Goal: Browse casually

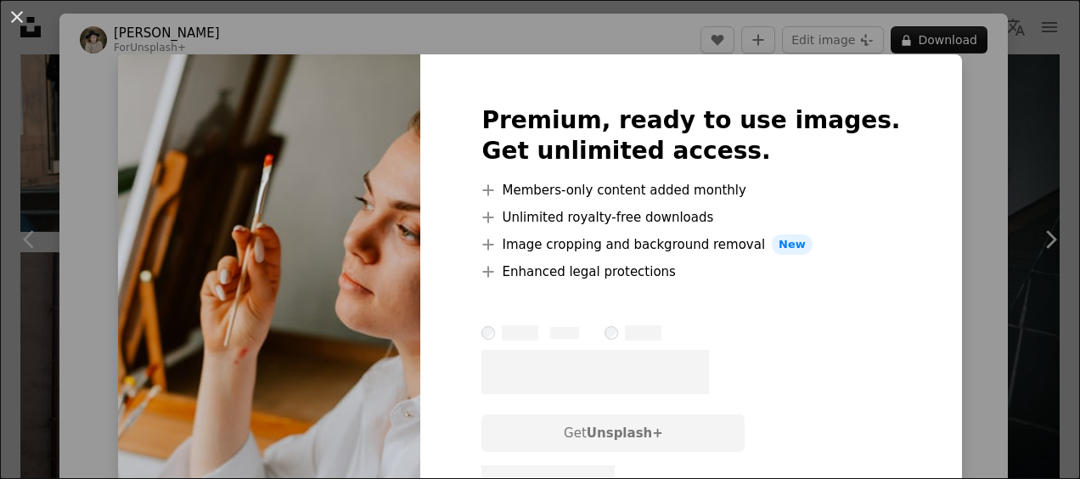
scroll to position [102, 0]
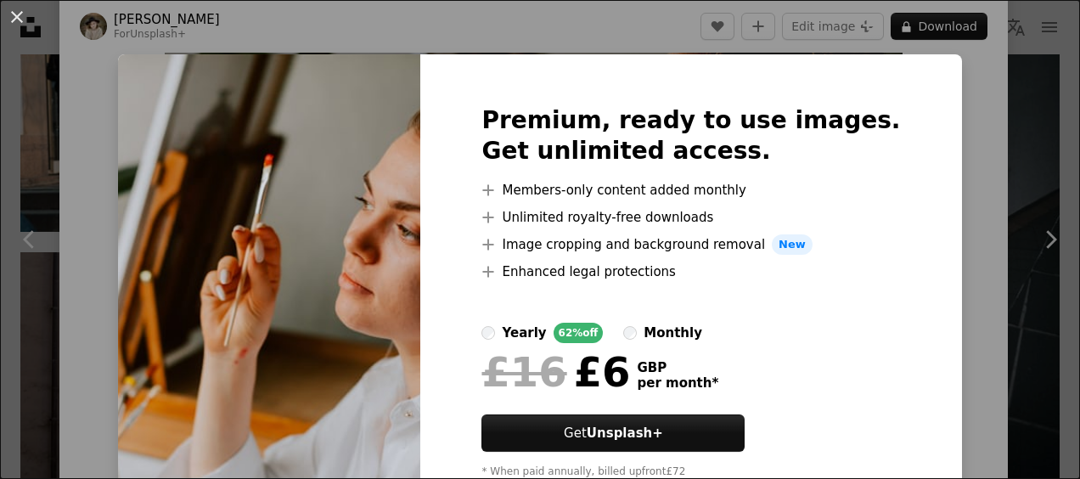
click at [965, 116] on div "An X shape Premium, ready to use images. Get unlimited access. A plus sign Memb…" at bounding box center [540, 239] width 1080 height 479
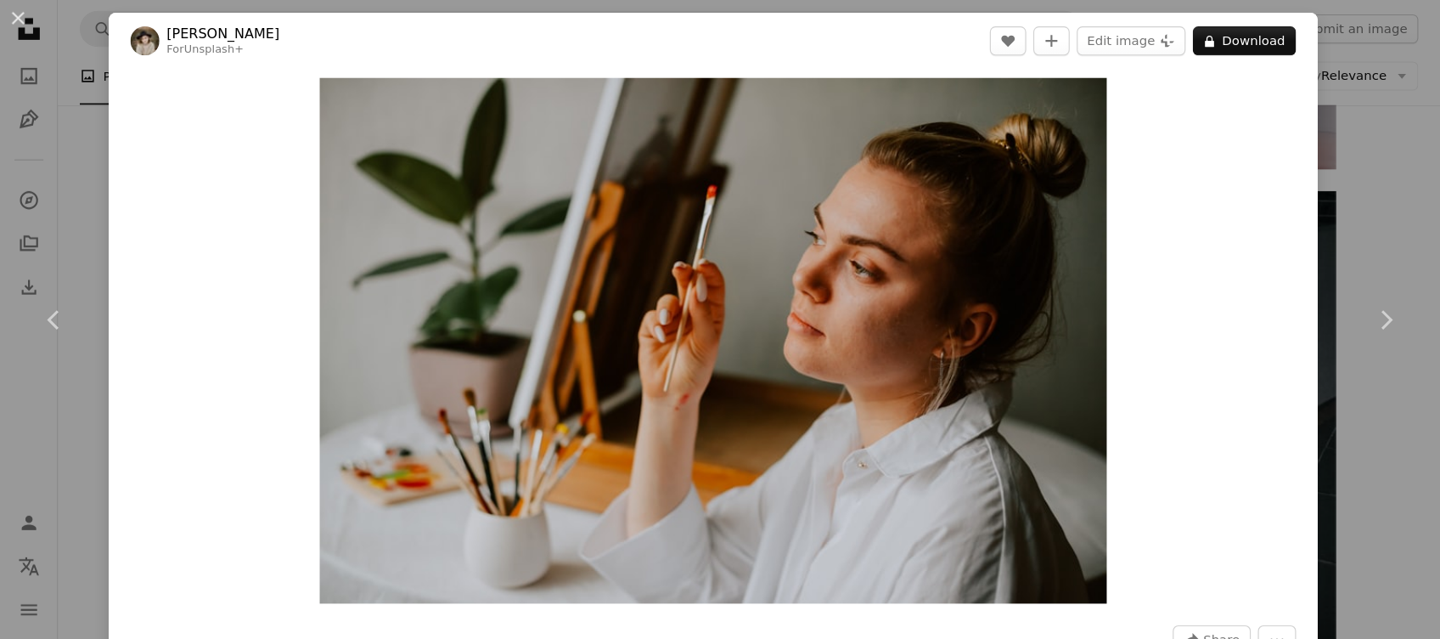
scroll to position [4341, 0]
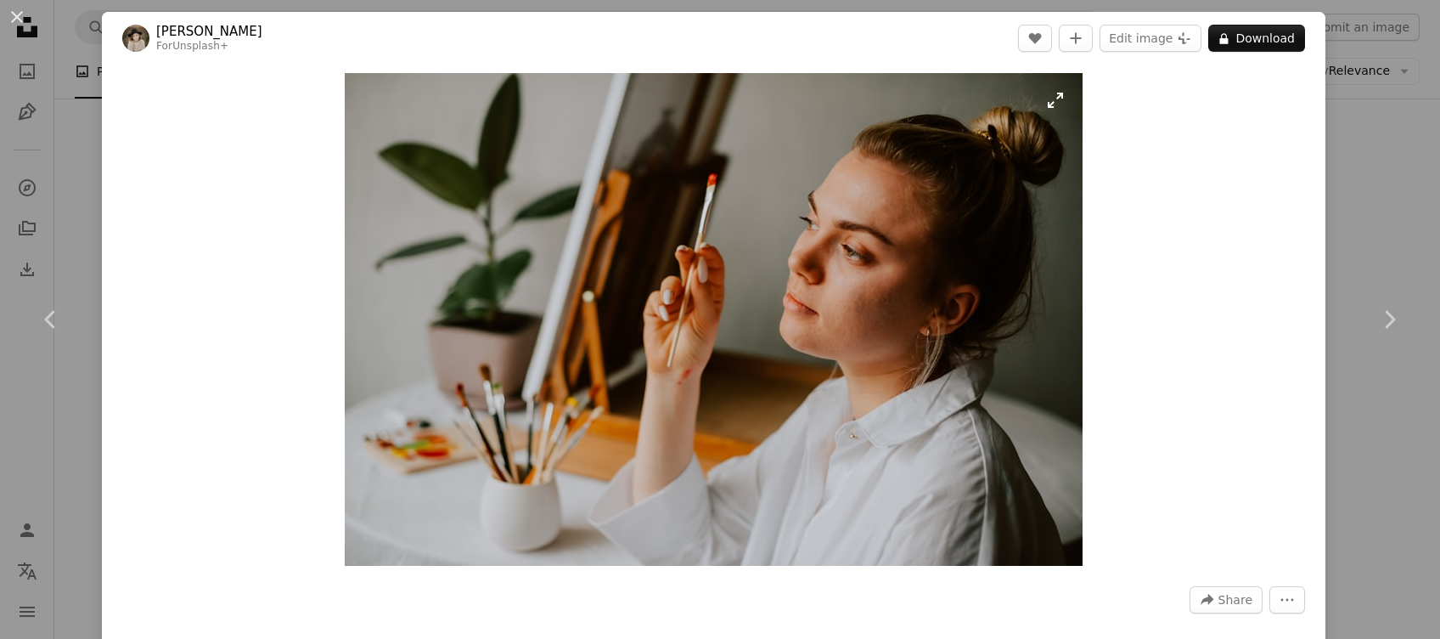
drag, startPoint x: 1031, startPoint y: 0, endPoint x: 718, endPoint y: 315, distance: 443.8
click at [718, 315] on img "Zoom in on this image" at bounding box center [714, 319] width 738 height 493
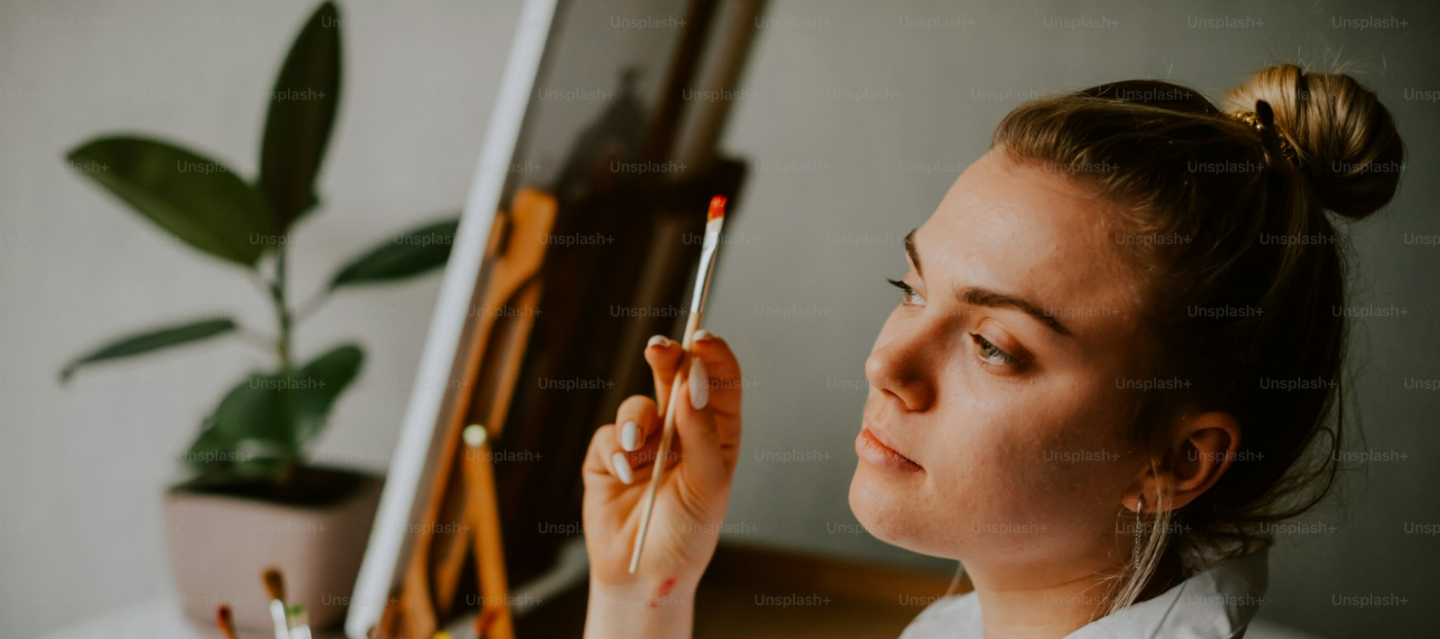
scroll to position [149, 0]
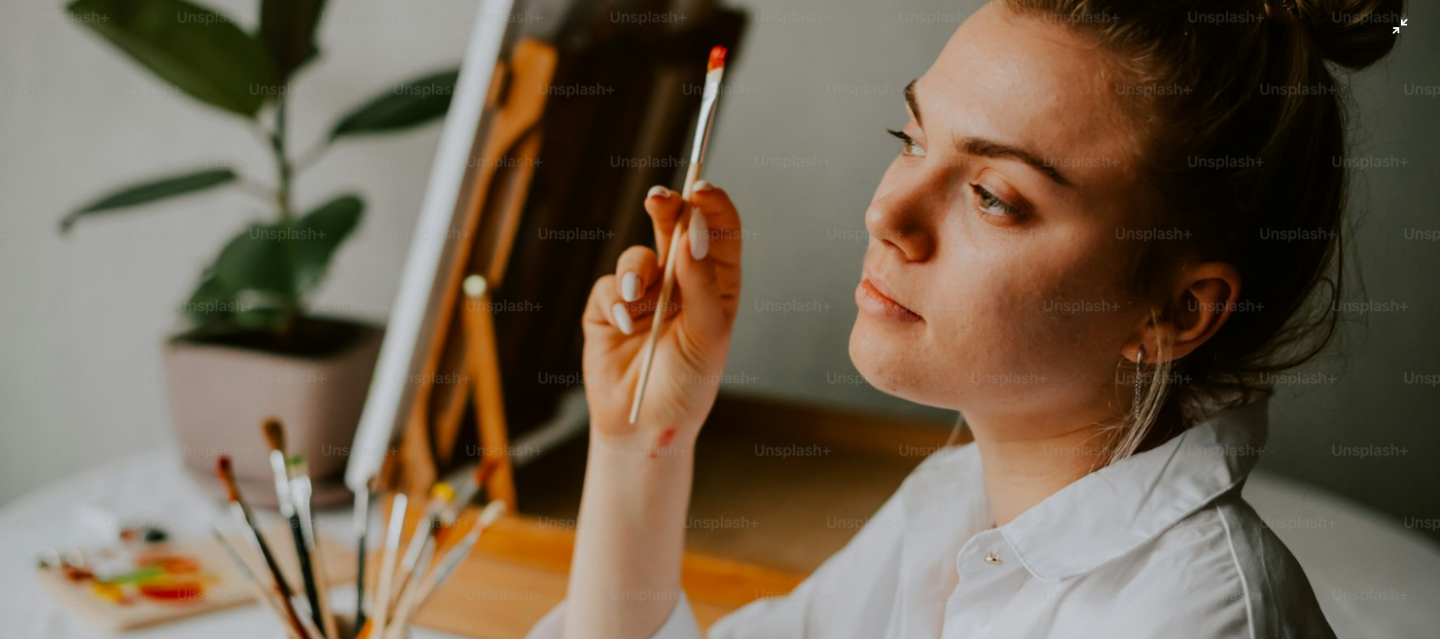
drag, startPoint x: 1313, startPoint y: 0, endPoint x: 684, endPoint y: 304, distance: 698.1
click at [684, 304] on img "Zoom out on this image" at bounding box center [720, 331] width 1442 height 962
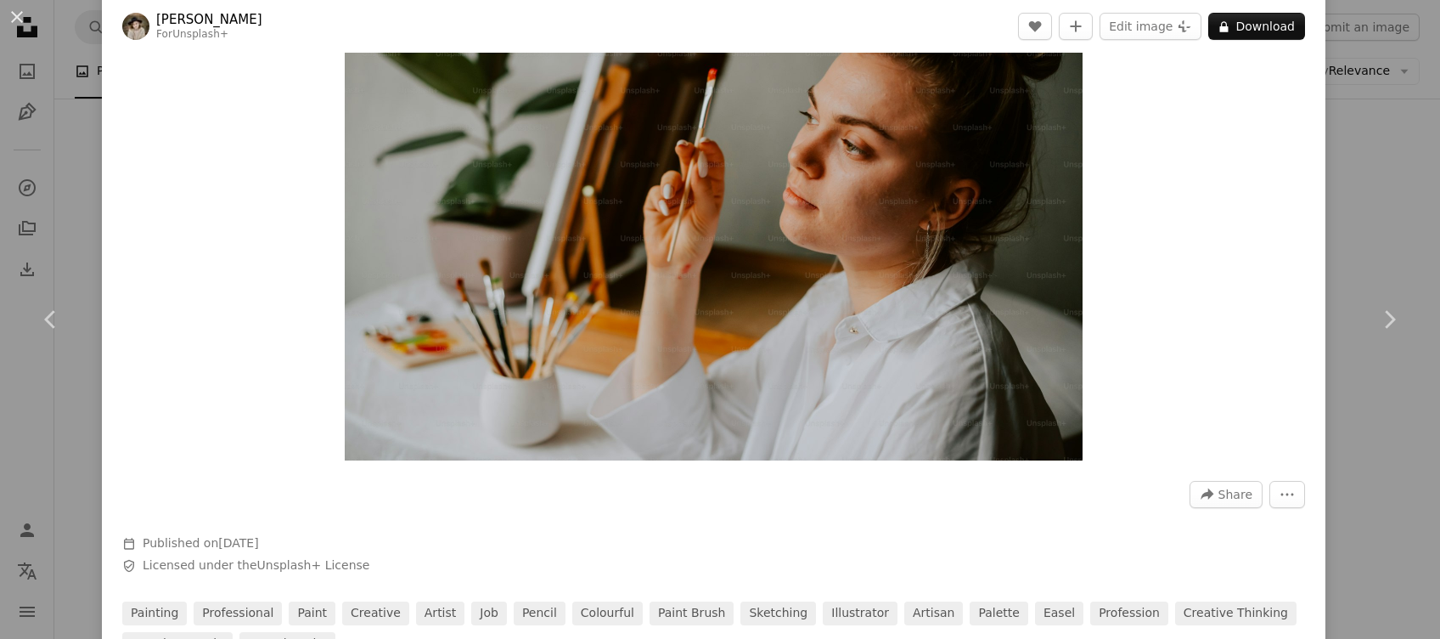
scroll to position [0, 0]
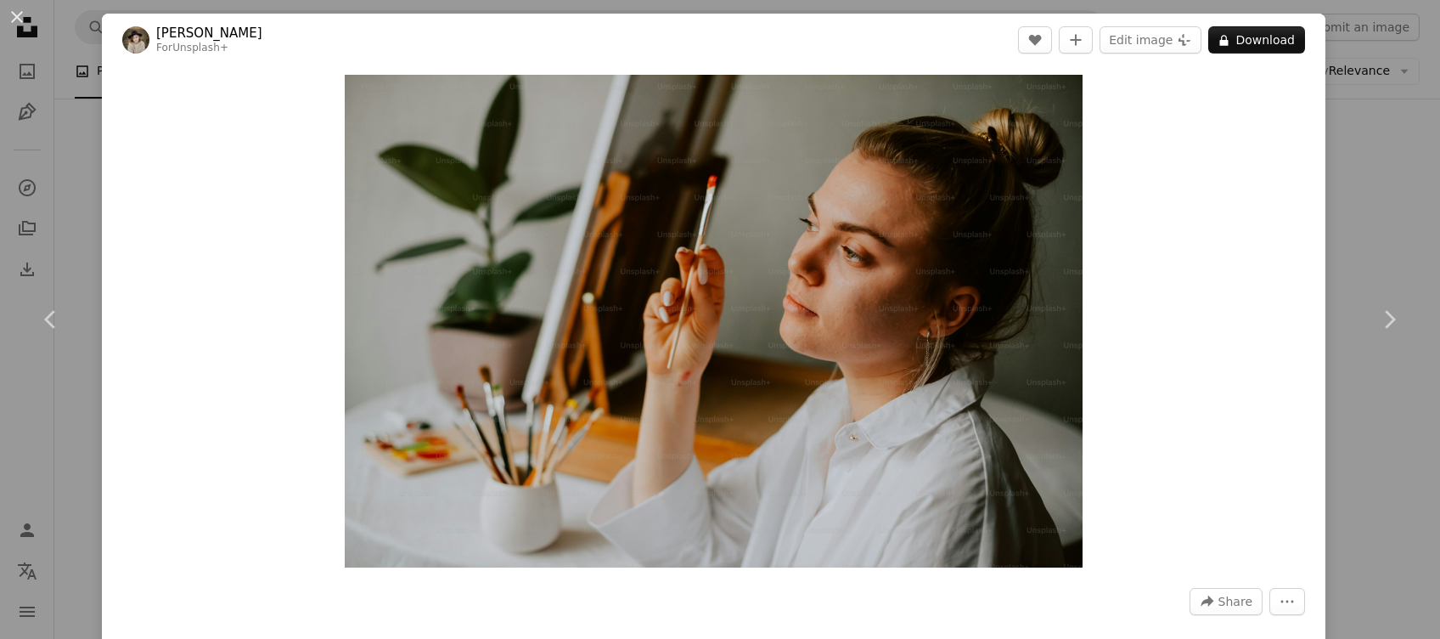
click at [1079, 157] on div "An X shape Chevron left Chevron right [PERSON_NAME] For Unsplash+ A heart A plu…" at bounding box center [720, 319] width 1440 height 639
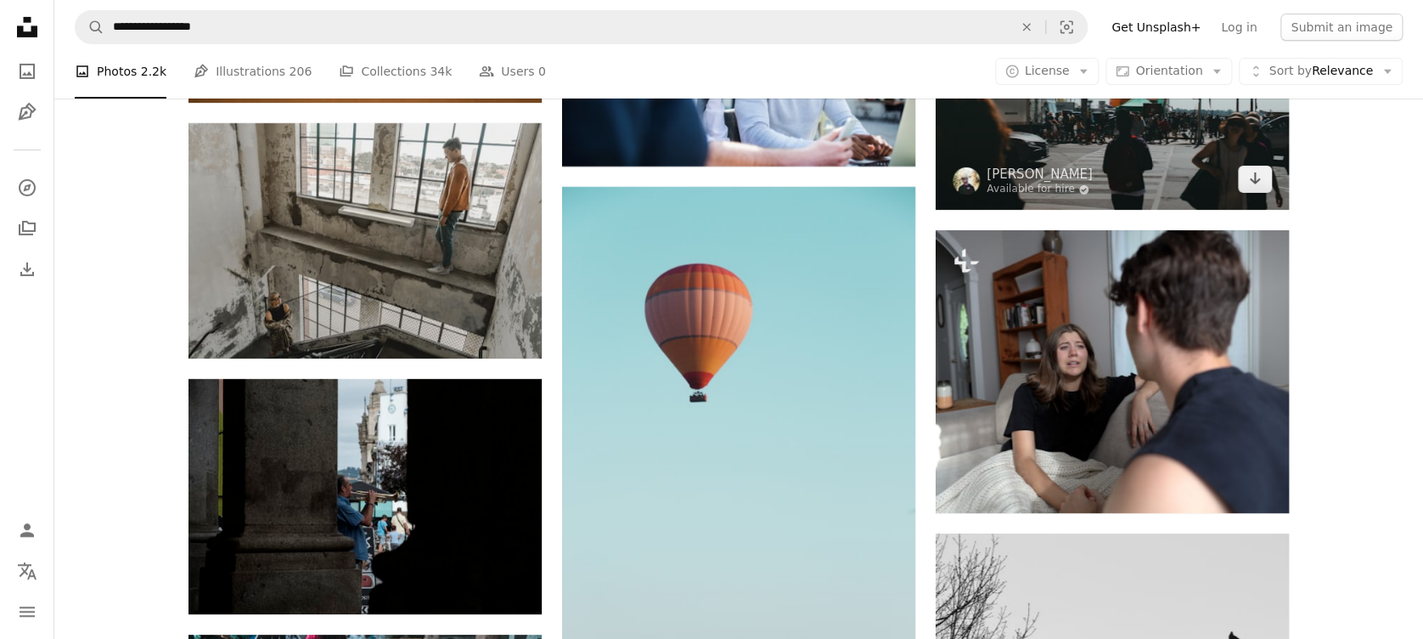
scroll to position [6101, 0]
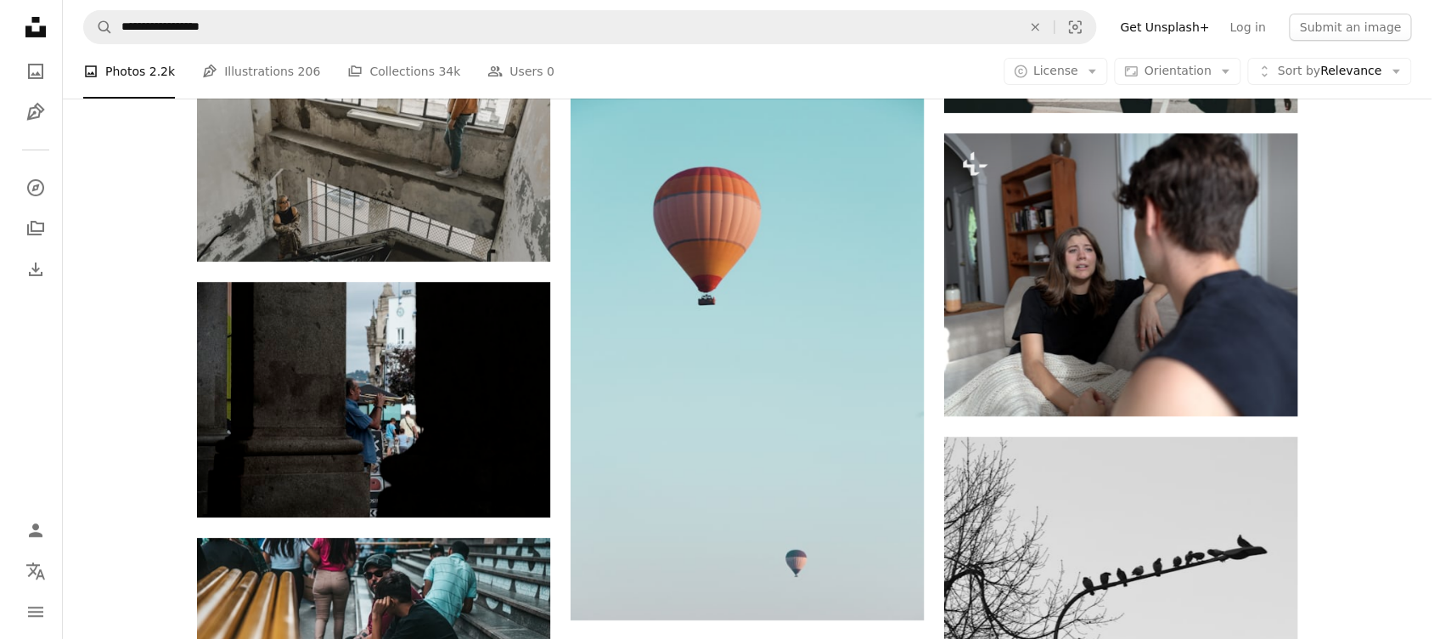
scroll to position [6160, 0]
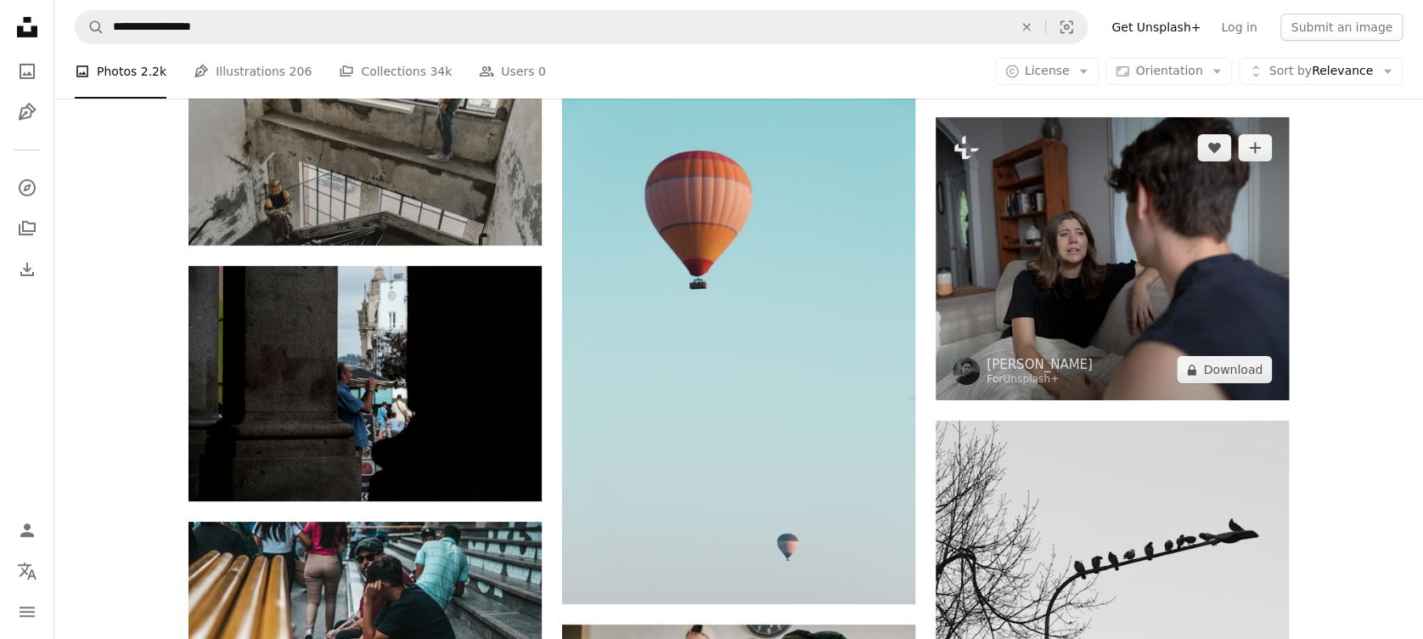
click at [1079, 244] on img at bounding box center [1112, 258] width 353 height 283
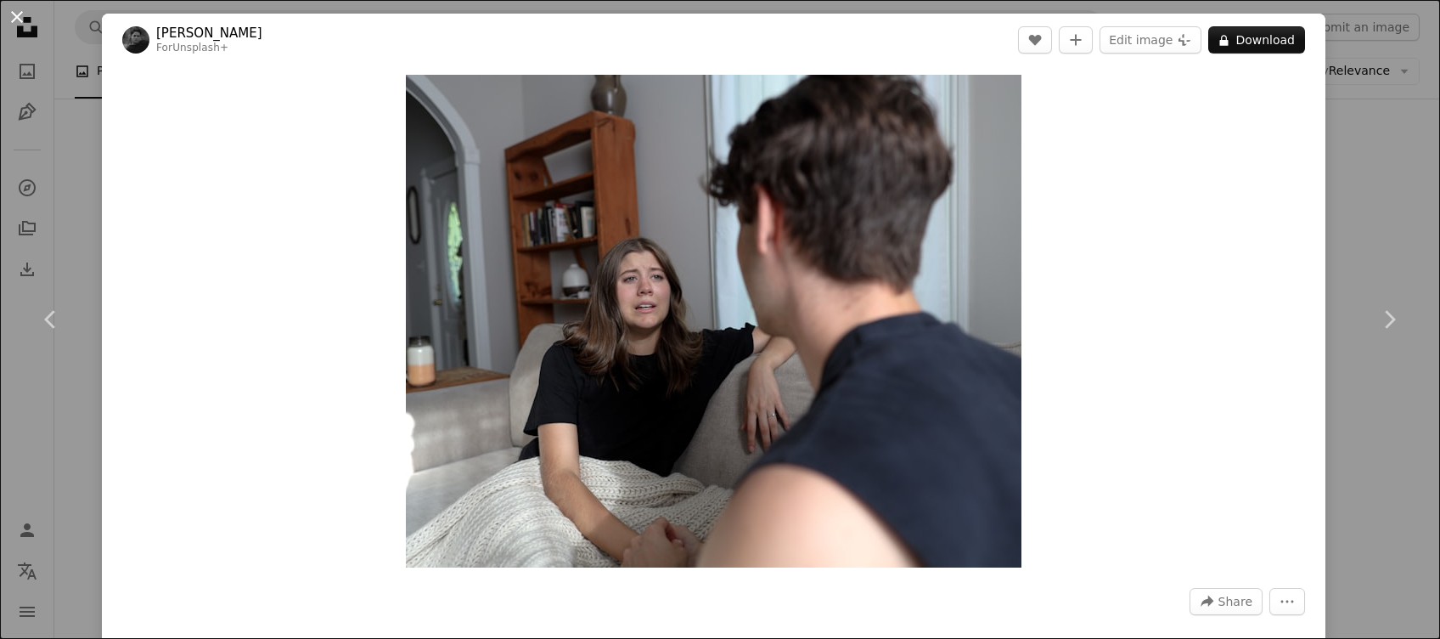
click at [25, 17] on button "An X shape" at bounding box center [17, 17] width 20 height 20
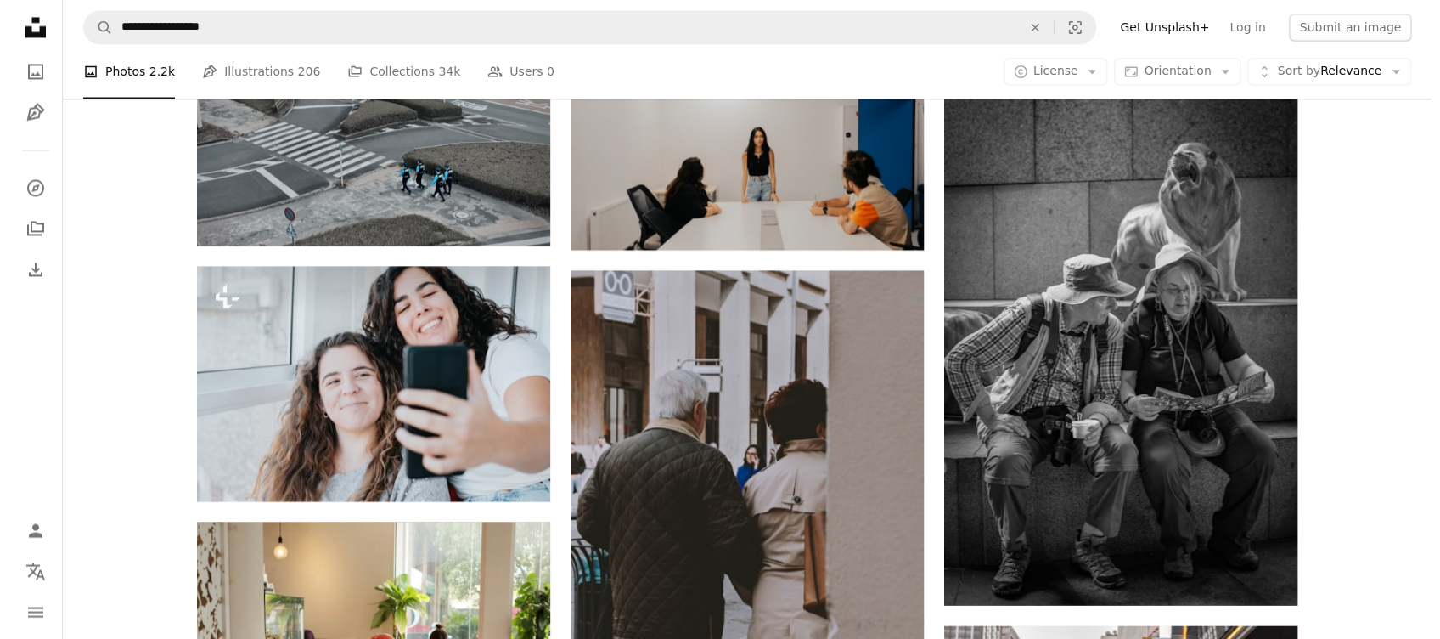
scroll to position [7788, 0]
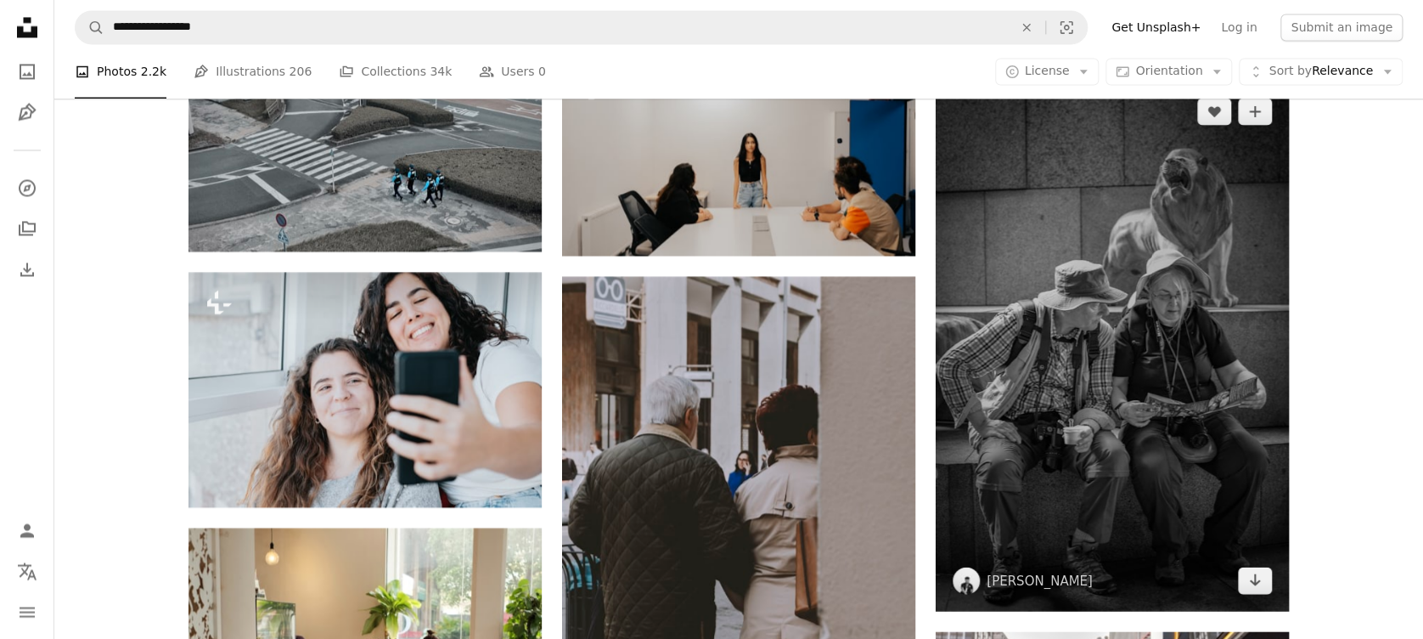
click at [1079, 245] on img at bounding box center [1112, 346] width 353 height 530
